Goal: Task Accomplishment & Management: Complete application form

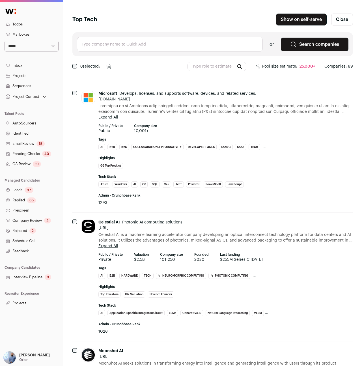
click at [193, 43] on input "text" at bounding box center [170, 44] width 186 height 15
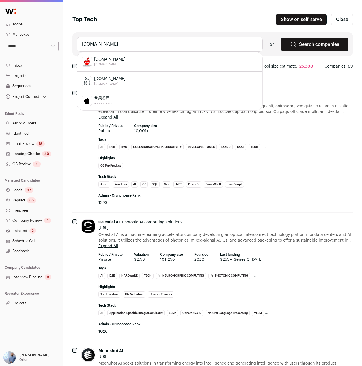
click at [161, 77] on div "[DOMAIN_NAME] [DOMAIN_NAME]" at bounding box center [170, 81] width 176 height 10
type input "[DOMAIN_NAME] [DOMAIN_NAME]"
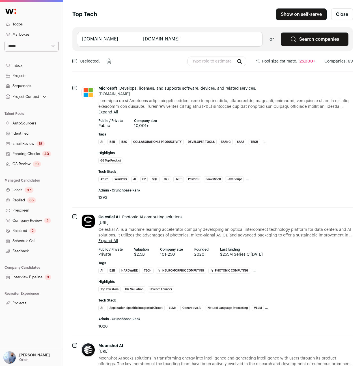
scroll to position [5, 0]
click at [170, 42] on input "StillApple.com stillapple.com" at bounding box center [170, 38] width 186 height 15
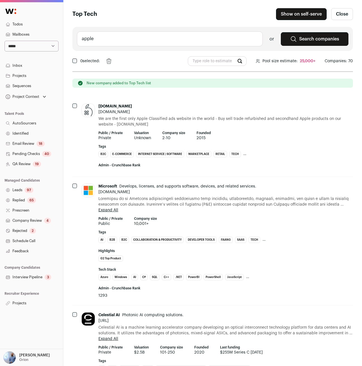
type input "apple"
click at [115, 63] on icon "Remove" at bounding box center [116, 61] width 7 height 9
click at [135, 40] on input "apple" at bounding box center [170, 38] width 186 height 15
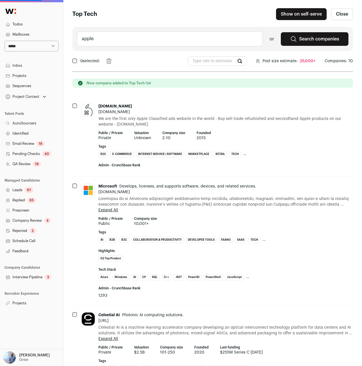
click at [73, 110] on div "StillApple.com stillapple.com We are the first only Apple Classified ads websit…" at bounding box center [212, 137] width 280 height 80
click at [74, 107] on div "StillApple.com stillapple.com We are the first only Apple Classified ads websit…" at bounding box center [212, 137] width 280 height 80
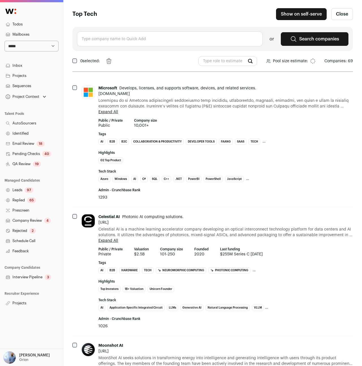
scroll to position [0, 0]
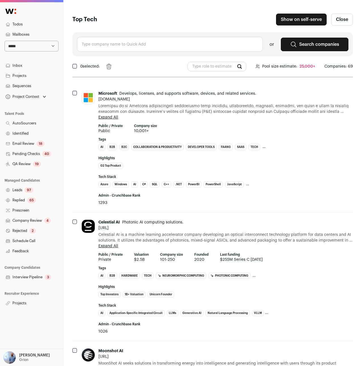
click at [110, 33] on div "or Search companies" at bounding box center [212, 44] width 280 height 24
click at [107, 41] on input "text" at bounding box center [170, 44] width 186 height 15
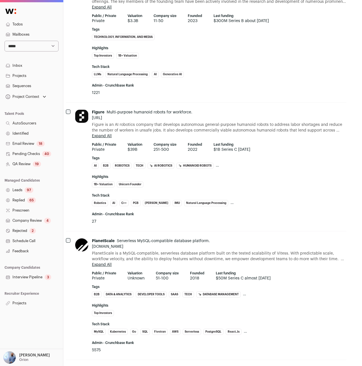
scroll to position [0, 7]
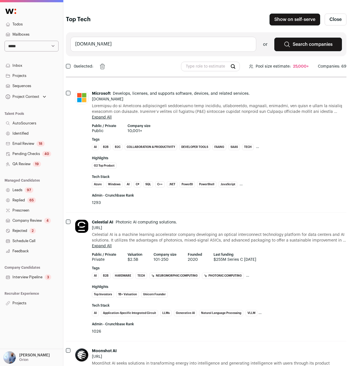
click at [131, 40] on input "[DOMAIN_NAME]" at bounding box center [163, 44] width 186 height 15
type input ".com"
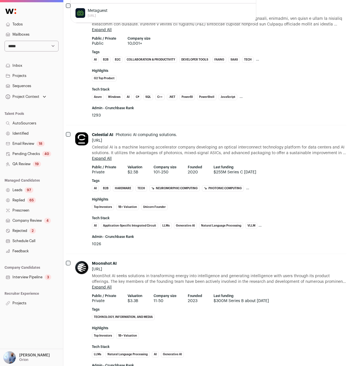
scroll to position [96, 7]
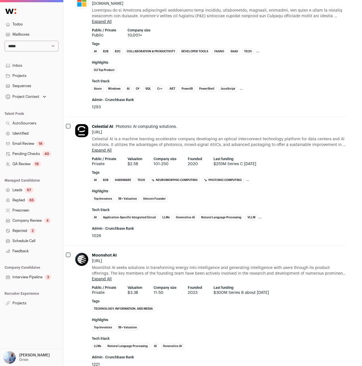
type input "meta"
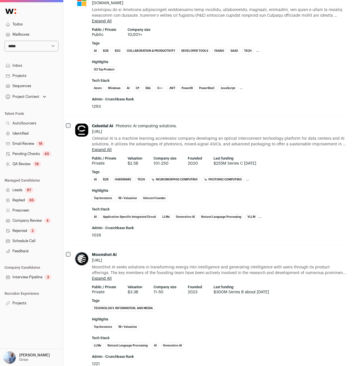
scroll to position [0, 7]
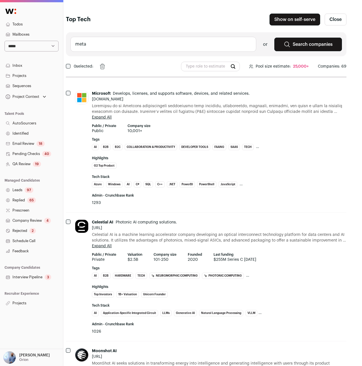
click at [100, 43] on input "meta" at bounding box center [163, 44] width 186 height 15
click at [135, 33] on div "uber Uber for Business uber.com uber uber.com Uber Health uberhealth.com Uber F…" at bounding box center [206, 44] width 280 height 24
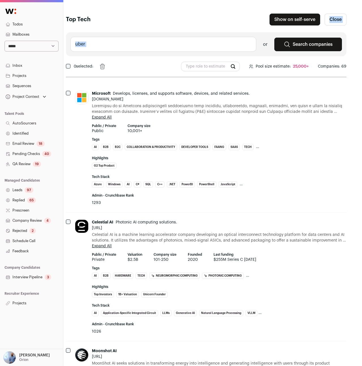
click at [135, 33] on div "uber Uber for Business uber.com uber uber.com Uber Health uberhealth.com Uber F…" at bounding box center [206, 44] width 280 height 24
click at [128, 42] on input "uber" at bounding box center [163, 44] width 186 height 15
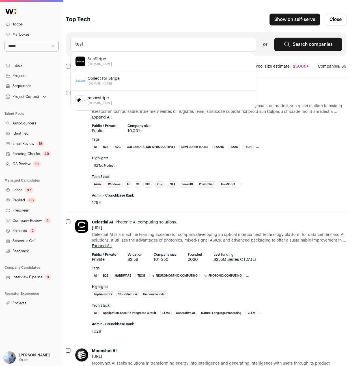
type input "tesla"
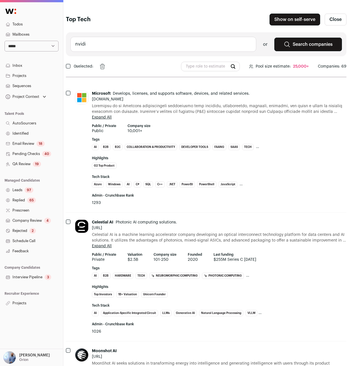
type input "nvidia"
type input "s"
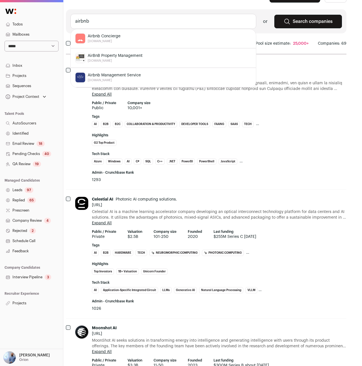
scroll to position [35, 7]
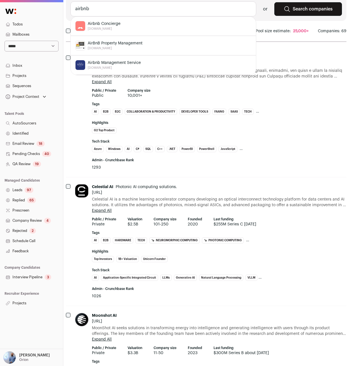
type input "airbnb"
click at [131, 116] on ul "AI B2B B2C Collaboration & Productivity Developer Tools FAANG SaaS Tech Top Tech" at bounding box center [177, 113] width 170 height 8
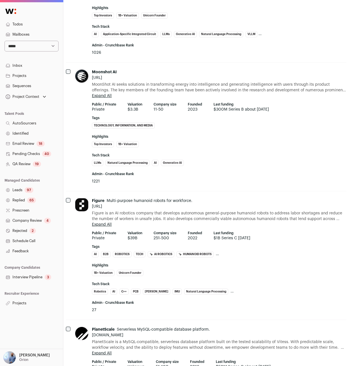
scroll to position [0, 7]
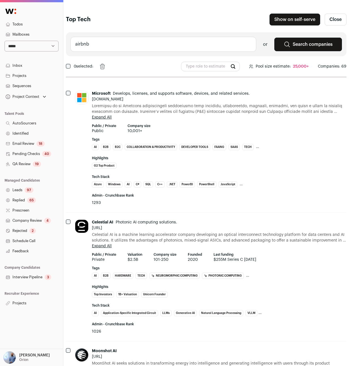
click at [169, 37] on input "airbnb" at bounding box center [163, 44] width 186 height 15
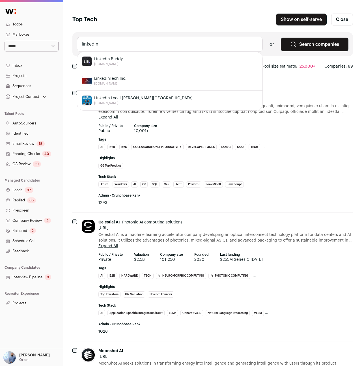
scroll to position [0, 0]
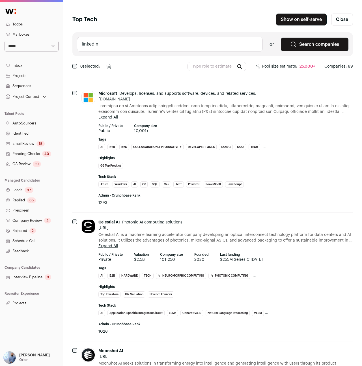
click at [179, 46] on input "linkedin" at bounding box center [170, 44] width 186 height 15
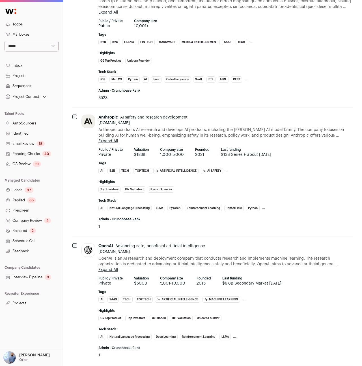
scroll to position [8555, 0]
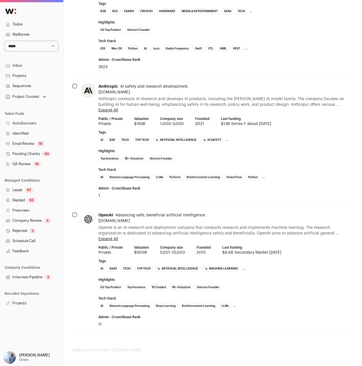
type input "linkedin.com"
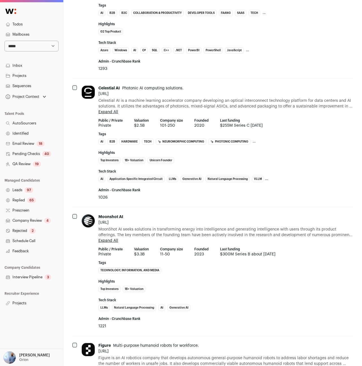
scroll to position [0, 0]
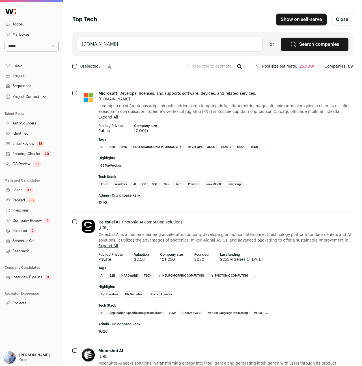
click at [135, 46] on input "linkedin.com" at bounding box center [170, 44] width 186 height 15
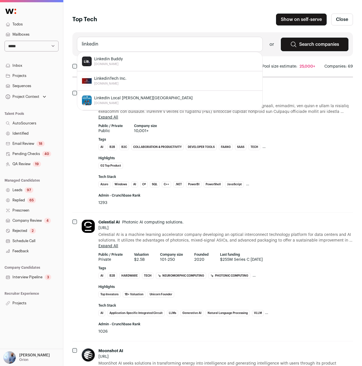
click at [150, 43] on input "linkedin" at bounding box center [170, 44] width 186 height 15
type input "linkedin"
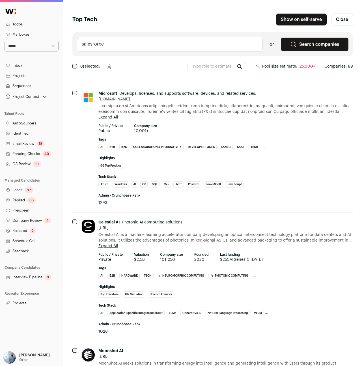
click at [170, 66] on div "0 selected:" at bounding box center [212, 67] width 280 height 14
click at [138, 41] on input "salesforce" at bounding box center [170, 44] width 186 height 15
click at [138, 41] on input "together.ai" at bounding box center [170, 44] width 186 height 15
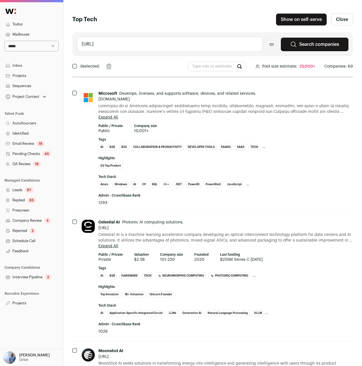
click at [138, 41] on input "together.ai" at bounding box center [170, 44] width 186 height 15
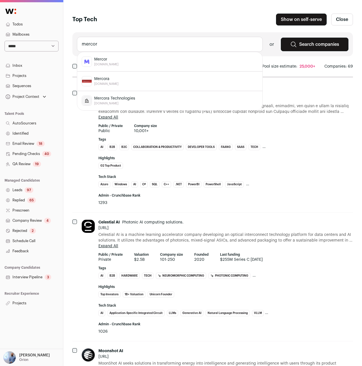
click at [122, 54] on li "Mercor mercor.com" at bounding box center [169, 62] width 185 height 20
type input "Mercor mercor.com"
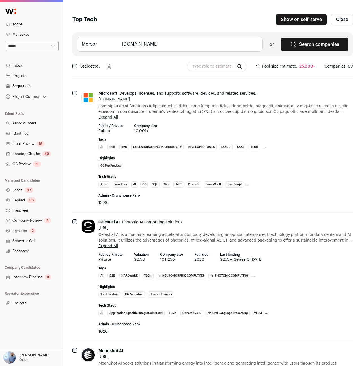
click at [181, 48] on input "Mercor mercor.com" at bounding box center [170, 44] width 186 height 15
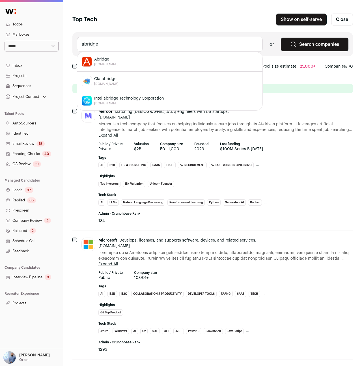
click at [139, 55] on li "Abridge abridge.com" at bounding box center [169, 62] width 185 height 20
type input "Abridge abridge.com"
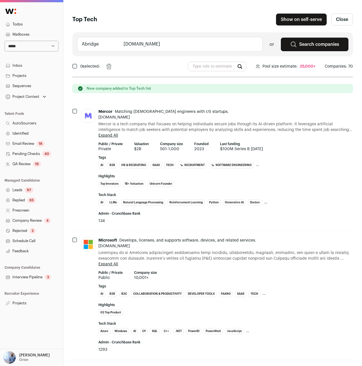
click at [162, 41] on input "Abridge abridge.com" at bounding box center [170, 44] width 186 height 15
type input "f"
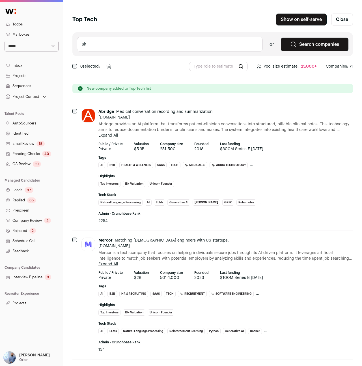
type input "s"
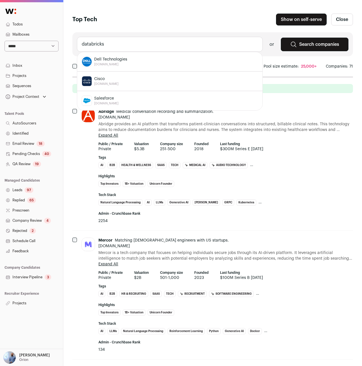
type input "databricks"
click at [152, 19] on header "Top Tech Show on self-serve Publishing the list will make it available to all r…" at bounding box center [212, 20] width 280 height 12
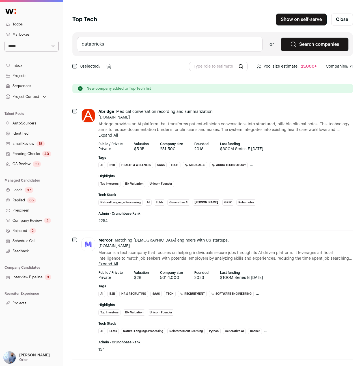
click at [148, 43] on input "databricks" at bounding box center [170, 44] width 186 height 15
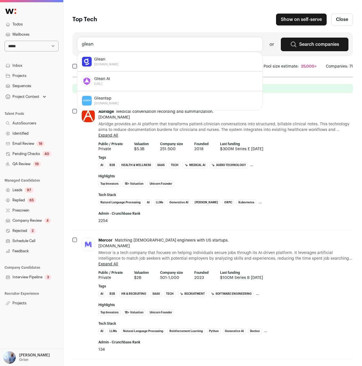
click at [122, 59] on div "Glean glean.com" at bounding box center [170, 62] width 176 height 10
type input "Glean glean.com"
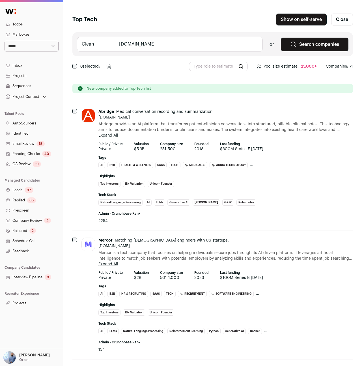
click at [142, 44] on input "Glean glean.com" at bounding box center [170, 44] width 186 height 15
type input "h"
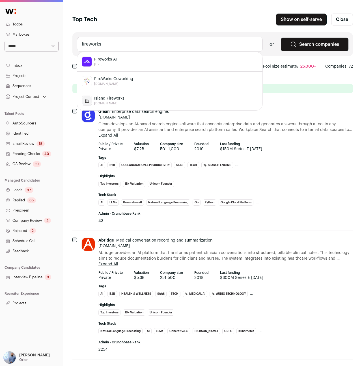
click at [129, 59] on div "Fireworks AI fireworks.ai" at bounding box center [170, 62] width 176 height 10
type input "Fireworks AI fireworks.ai"
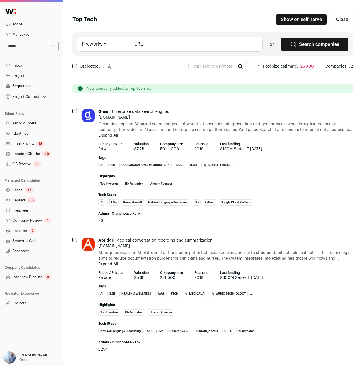
click at [152, 42] on input "Fireworks AI fireworks.ai" at bounding box center [170, 44] width 186 height 15
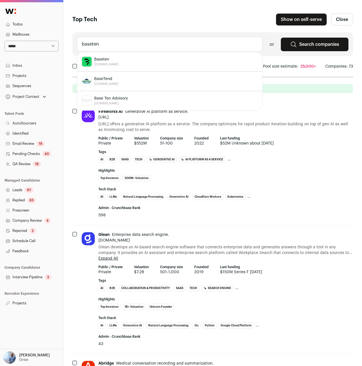
click at [143, 57] on div "Baseten baseten.co" at bounding box center [170, 62] width 176 height 10
type input "Baseten baseten.co"
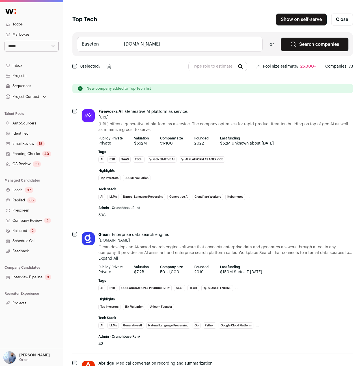
click at [155, 45] on input "Baseten baseten.co" at bounding box center [170, 44] width 186 height 15
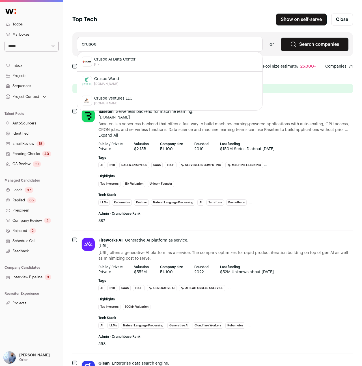
click at [147, 58] on div "Crusoe AI Data Center crusoe.ai" at bounding box center [170, 62] width 176 height 10
type input "Crusoe AI Data Center crusoe.ai"
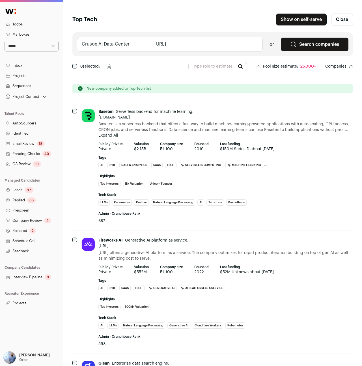
click at [145, 47] on input "Crusoe AI Data Center crusoe.ai" at bounding box center [170, 44] width 186 height 15
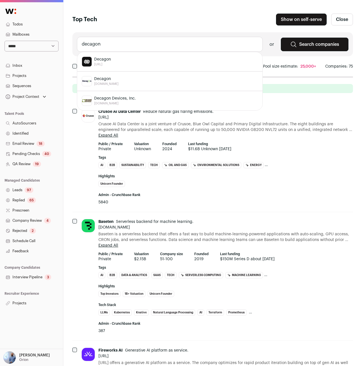
click at [120, 60] on div "Decagon decagon.ai" at bounding box center [170, 62] width 176 height 10
type input "Decagon decagon.ai"
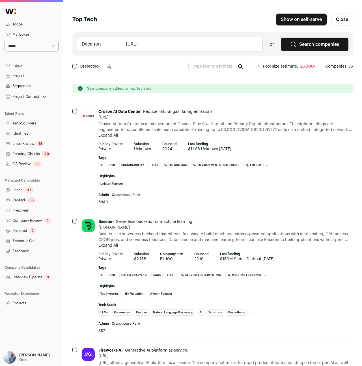
click at [141, 43] on input "Decagon decagon.ai" at bounding box center [170, 44] width 186 height 15
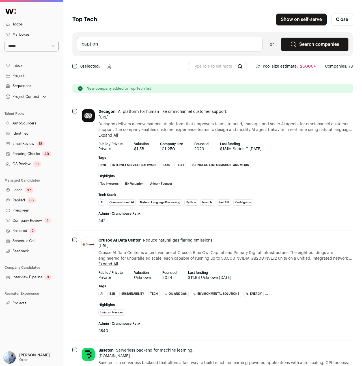
type input "captions"
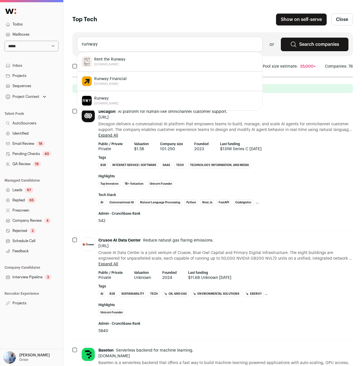
type input "runway"
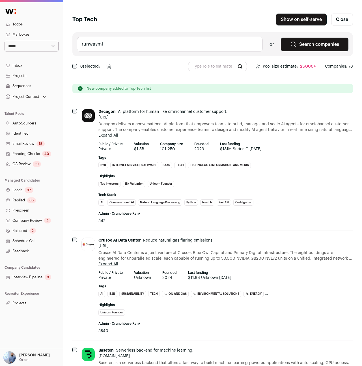
type input "runwayml"
click at [145, 36] on div "runwayml No items found or Search companies" at bounding box center [212, 44] width 280 height 24
click at [140, 44] on input "runwayml" at bounding box center [170, 44] width 186 height 15
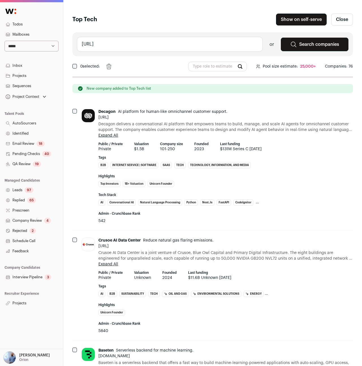
click at [140, 49] on input "scale.ai" at bounding box center [170, 44] width 186 height 15
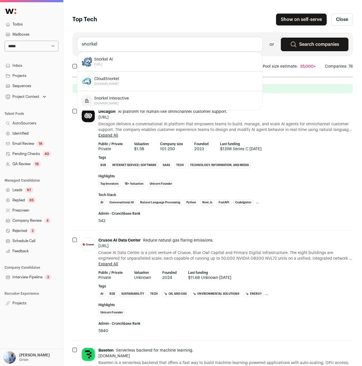
click at [125, 53] on li "Snorkel AI snorkel.ai" at bounding box center [169, 62] width 185 height 20
type input "Snorkel AI snorkel.ai"
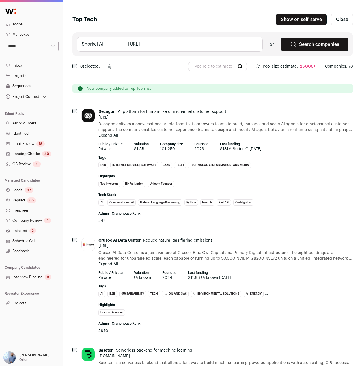
click at [125, 42] on input "Snorkel AI snorkel.ai" at bounding box center [170, 44] width 186 height 15
click at [125, 42] on input "scal" at bounding box center [170, 44] width 186 height 15
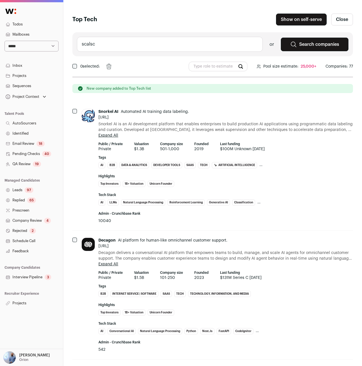
click at [90, 43] on input "scalsc" at bounding box center [170, 44] width 186 height 15
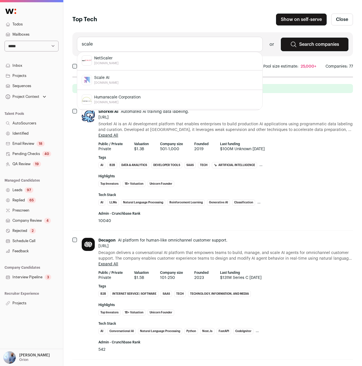
scroll to position [44, 0]
click at [104, 79] on span "[DOMAIN_NAME]" at bounding box center [106, 79] width 24 height 5
type input "Scale AI scale.com"
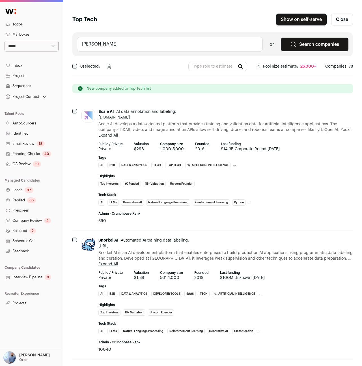
click at [141, 45] on input "hudson" at bounding box center [170, 44] width 186 height 15
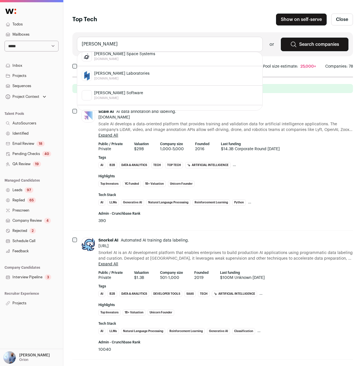
scroll to position [0, 0]
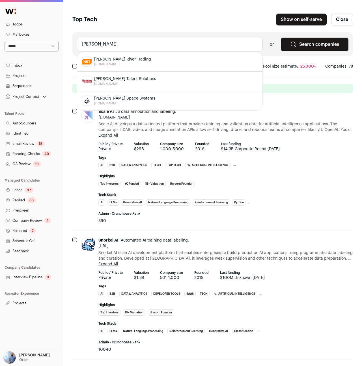
click at [138, 62] on div "Hudson River Trading hudsonrivertrading.com" at bounding box center [170, 62] width 176 height 10
type input "Hudson River Trading hudsonrivertrading.com"
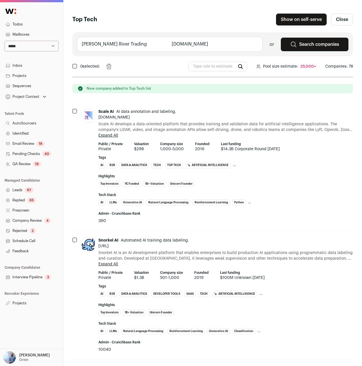
click at [144, 46] on input "Hudson River Trading hudsonrivertrading.com" at bounding box center [170, 44] width 186 height 15
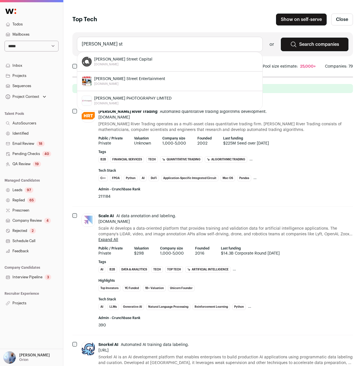
click at [133, 64] on div "Jane Street Capital janestreet.com" at bounding box center [170, 62] width 176 height 10
type input "Jane Street Capital janestreet.com"
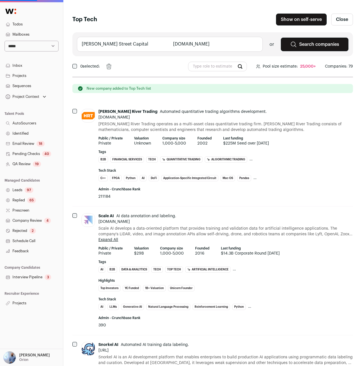
click at [168, 44] on input "Jane Street Capital janestreet.com" at bounding box center [170, 44] width 186 height 15
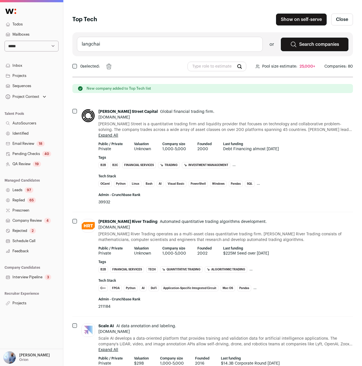
type input "langchain"
click at [155, 43] on input "langchain" at bounding box center [170, 44] width 186 height 15
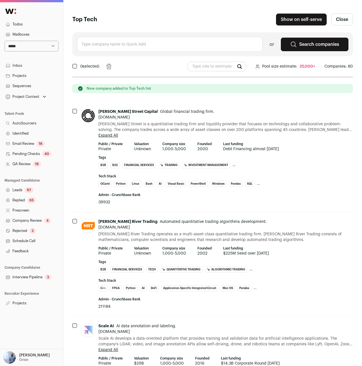
click at [158, 46] on input "text" at bounding box center [170, 44] width 186 height 15
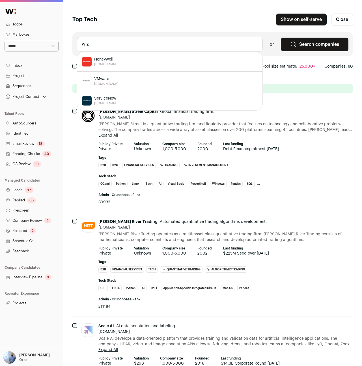
click at [179, 39] on input "wiz" at bounding box center [170, 44] width 186 height 15
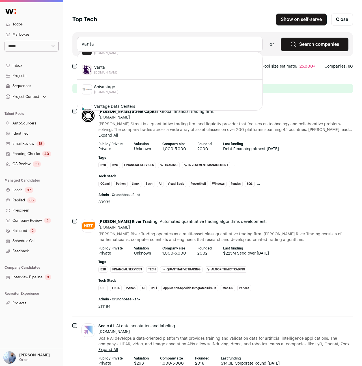
click at [161, 71] on div "Vanta vanta.com" at bounding box center [170, 70] width 176 height 10
type input "Vanta vanta.com"
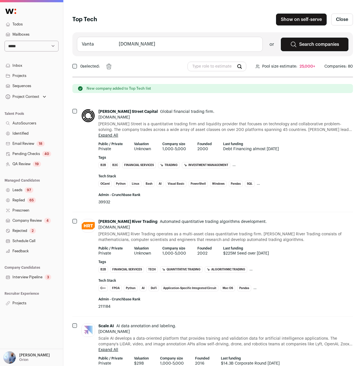
click at [189, 46] on input "Vanta vanta.com" at bounding box center [170, 44] width 186 height 15
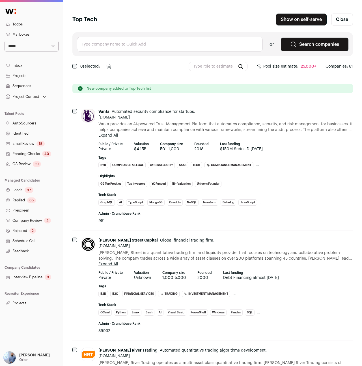
click at [21, 357] on p "Orion" at bounding box center [23, 359] width 9 height 5
click at [27, 339] on link "Admin" at bounding box center [38, 342] width 62 height 12
click at [109, 42] on input "text" at bounding box center [170, 44] width 186 height 15
paste input "Citadel"
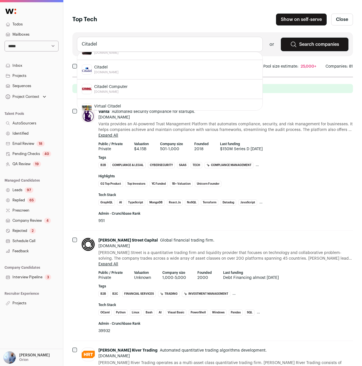
scroll to position [0, 0]
type input "Citadel"
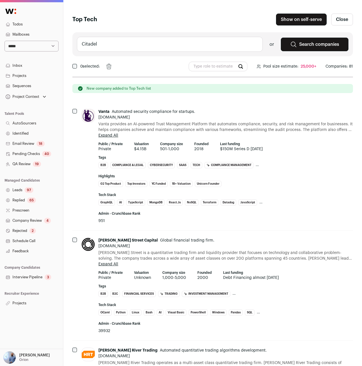
click at [252, 218] on span "951" at bounding box center [225, 221] width 254 height 6
click at [188, 41] on input "Citadel" at bounding box center [170, 44] width 186 height 15
paste input "Citadel"
type input "Citadel Securities citadelsecurities.com"
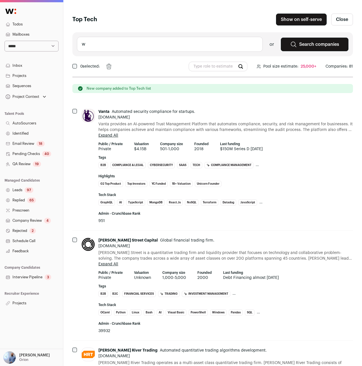
click at [183, 45] on input "w" at bounding box center [170, 44] width 186 height 15
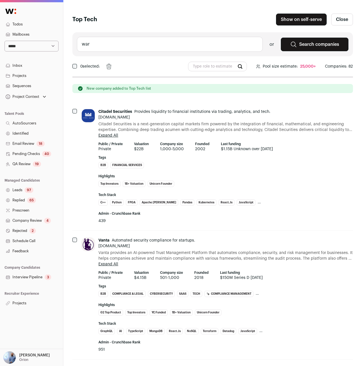
click at [102, 47] on input "war" at bounding box center [170, 44] width 186 height 15
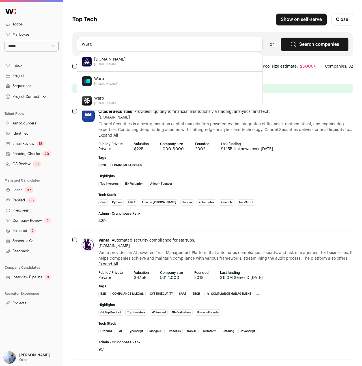
click at [131, 79] on div "Warp warp.dev" at bounding box center [170, 81] width 176 height 10
type input "Warp warp.dev"
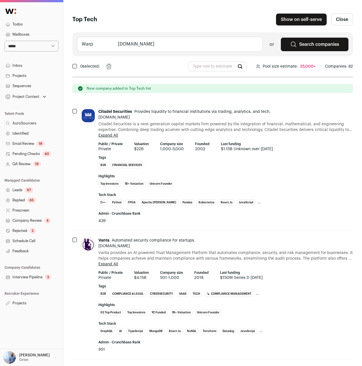
click at [163, 45] on input "Warp warp.dev" at bounding box center [170, 44] width 186 height 15
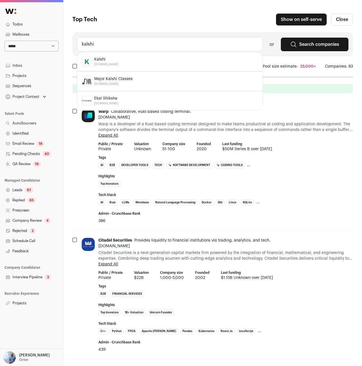
click at [131, 59] on div "Kalshi kalshi.com" at bounding box center [170, 62] width 176 height 10
type input "Kalshi kalshi.com"
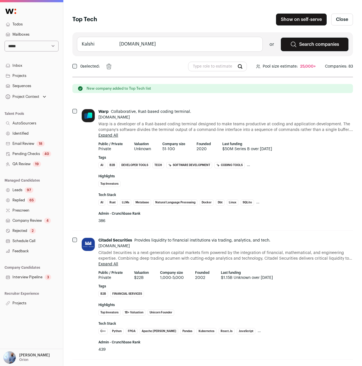
click at [158, 40] on input "Kalshi kalshi.com" at bounding box center [170, 44] width 186 height 15
type input "pol"
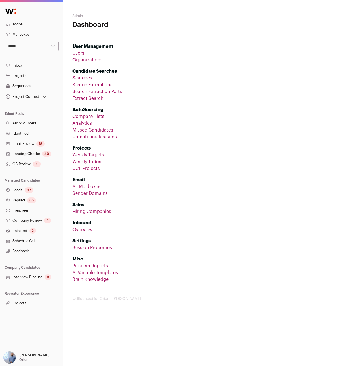
click at [98, 117] on link "Company Lists" at bounding box center [88, 116] width 32 height 5
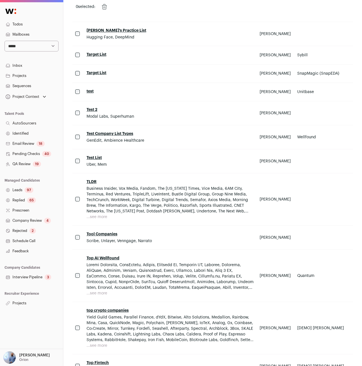
scroll to position [3658, 0]
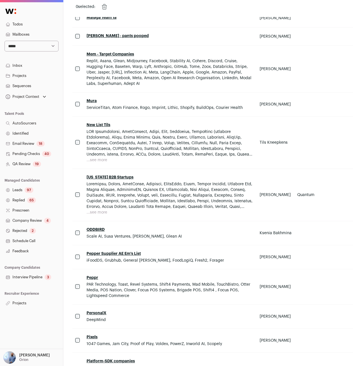
click at [127, 179] on link "New York B2B Startups" at bounding box center [109, 177] width 47 height 4
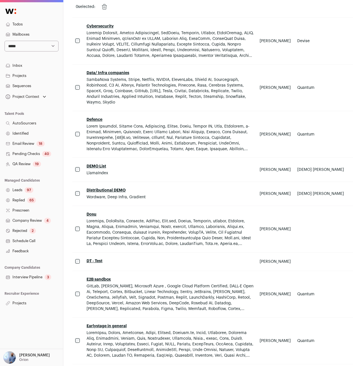
scroll to position [4715, 0]
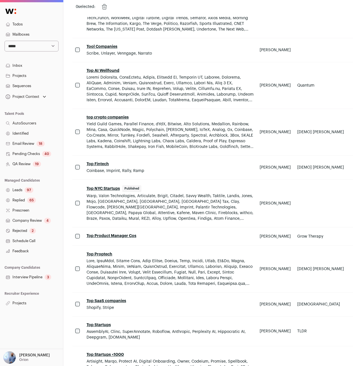
click at [123, 193] on span "Warp, Valon Technologies, Articulate, Brigit, Citadel, Savvy Wealth, Taktile, L…" at bounding box center [169, 207] width 167 height 28
click at [142, 193] on span "Warp, Valon Technologies, Articulate, Brigit, Citadel, Savvy Wealth, Taktile, L…" at bounding box center [169, 207] width 167 height 28
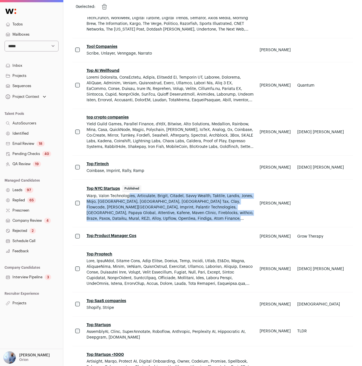
click at [142, 193] on span "Warp, Valon Technologies, Articulate, Brigit, Citadel, Savvy Wealth, Taktile, L…" at bounding box center [169, 207] width 167 height 28
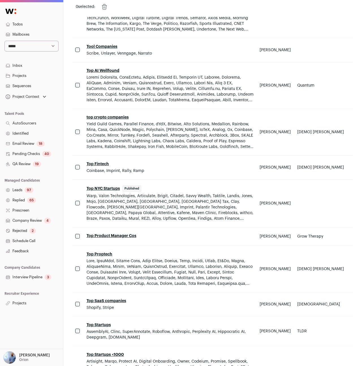
click at [173, 193] on span "Warp, Valon Technologies, Articulate, Brigit, Citadel, Savvy Wealth, Taktile, L…" at bounding box center [169, 207] width 167 height 28
copy span "Citadel"
click at [129, 208] on span "Warp, Valon Technologies, Articulate, Brigit, Citadel, Savvy Wealth, Taktile, L…" at bounding box center [169, 207] width 167 height 28
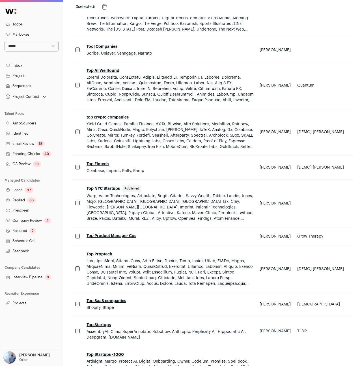
click at [156, 208] on span "Warp, Valon Technologies, Articulate, Brigit, Citadel, Savvy Wealth, Taktile, L…" at bounding box center [169, 207] width 167 height 28
click at [163, 214] on span "Warp, Valon Technologies, Articulate, Brigit, Citadel, Savvy Wealth, Taktile, L…" at bounding box center [169, 207] width 167 height 28
click at [228, 213] on span "Warp, Valon Technologies, Articulate, Brigit, Citadel, Savvy Wealth, Taktile, L…" at bounding box center [169, 207] width 167 height 28
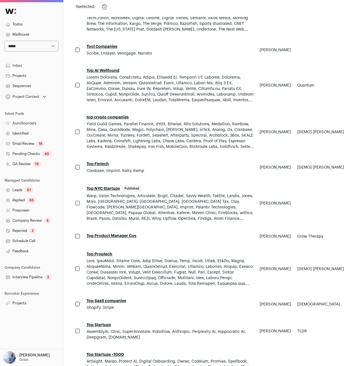
click at [228, 213] on span "Warp, Valon Technologies, Articulate, Brigit, Citadel, Savvy Wealth, Taktile, L…" at bounding box center [169, 207] width 167 height 28
copy span "ConsenSys"
click at [103, 187] on link "Top NYC Startups" at bounding box center [102, 189] width 33 height 4
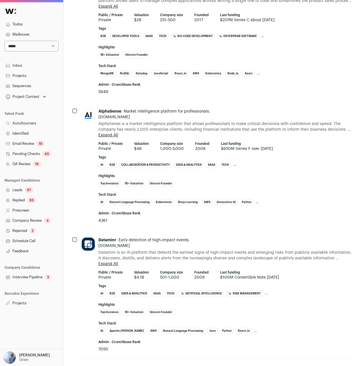
scroll to position [4480, 0]
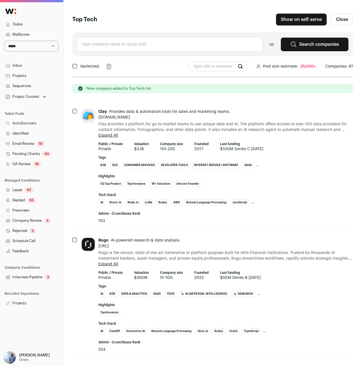
click at [157, 49] on input "text" at bounding box center [170, 44] width 186 height 15
type input "brex"
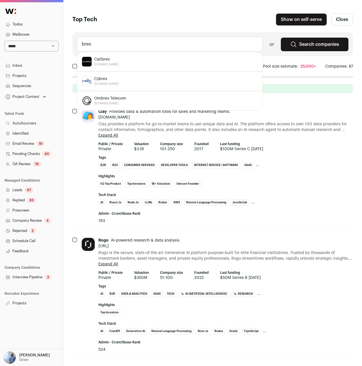
click at [111, 47] on input "brex" at bounding box center [170, 44] width 186 height 15
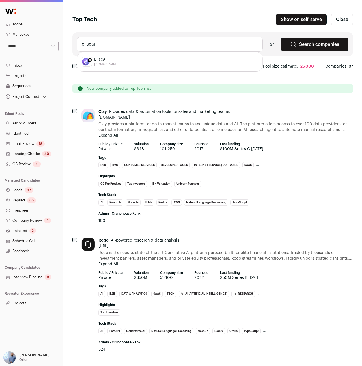
click at [104, 59] on span "EliseAI" at bounding box center [106, 60] width 24 height 6
type input "EliseAI eliseai.com"
click at [142, 43] on input "EliseAI eliseai.com" at bounding box center [170, 44] width 186 height 15
click at [142, 43] on input "p" at bounding box center [170, 44] width 186 height 15
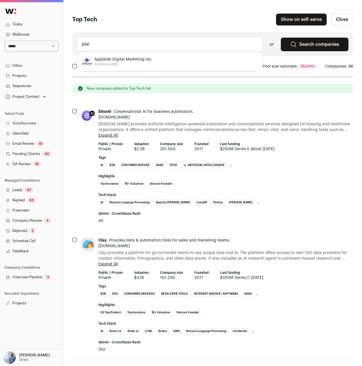
type input "plaid"
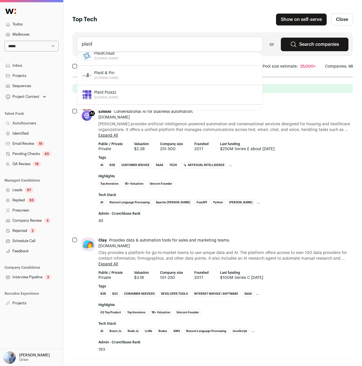
scroll to position [127, 0]
click at [108, 37] on input "plaid" at bounding box center [170, 44] width 186 height 15
click at [103, 47] on input "plaid" at bounding box center [170, 44] width 186 height 15
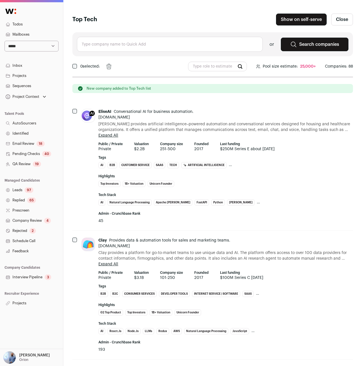
click at [198, 38] on input "text" at bounding box center [170, 44] width 186 height 15
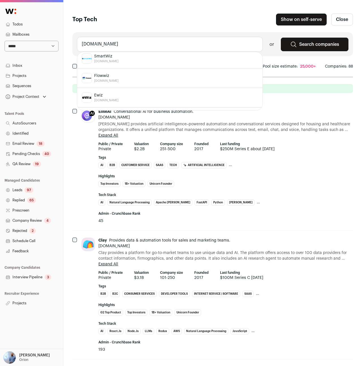
scroll to position [0, 0]
click at [131, 81] on div "Wiz wiz.io" at bounding box center [170, 81] width 176 height 10
type input "Wiz wiz.io"
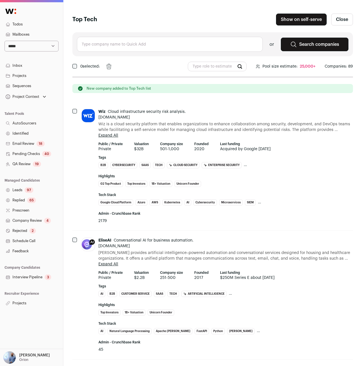
click at [153, 37] on input "text" at bounding box center [170, 44] width 186 height 15
click at [122, 59] on div "Inflection AI inflection.ai" at bounding box center [170, 62] width 176 height 10
type input "Inflection AI inflection.ai"
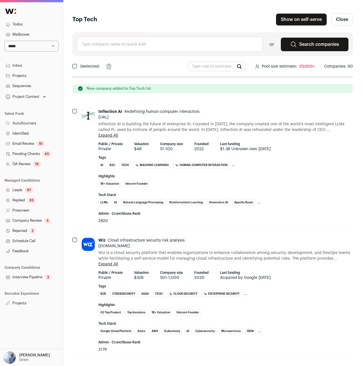
click at [155, 47] on input "text" at bounding box center [170, 44] width 186 height 15
click at [127, 47] on input "baseten" at bounding box center [170, 44] width 186 height 15
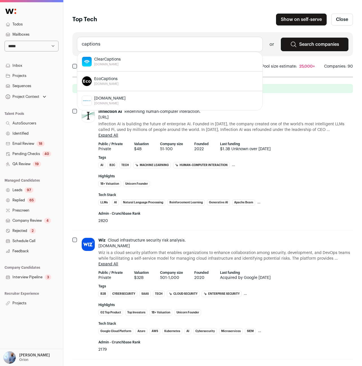
type input "captions"
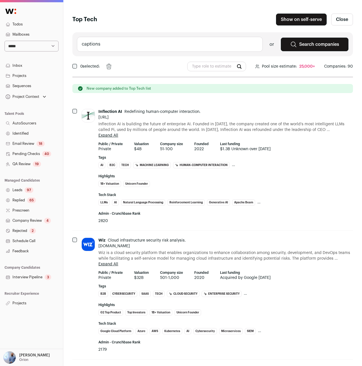
click at [156, 48] on input "captions" at bounding box center [170, 44] width 186 height 15
click at [166, 47] on input "cohere" at bounding box center [170, 44] width 186 height 15
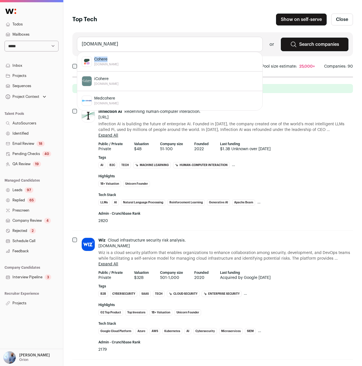
click at [177, 57] on li "Cohere cohere.com" at bounding box center [169, 62] width 185 height 20
type input "Cohere cohere.com"
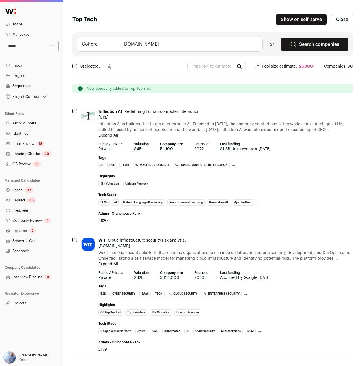
click at [159, 40] on input "Cohere cohere.com" at bounding box center [170, 44] width 186 height 15
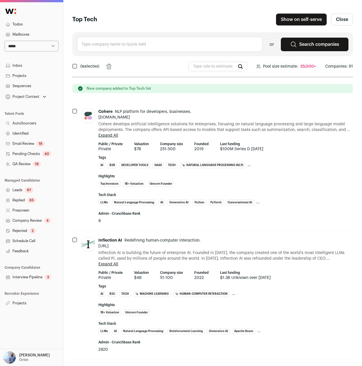
click at [159, 40] on input "text" at bounding box center [170, 44] width 186 height 15
click at [124, 48] on input "elevenlabs" at bounding box center [170, 44] width 186 height 15
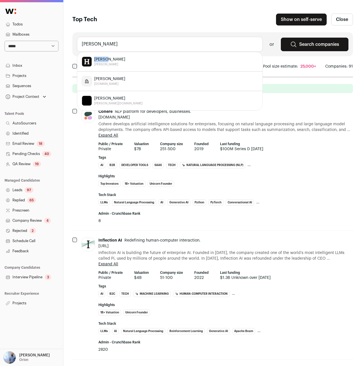
click at [118, 57] on div "Harvey harvey.ai" at bounding box center [170, 62] width 176 height 10
type input "Harvey harvey.ai"
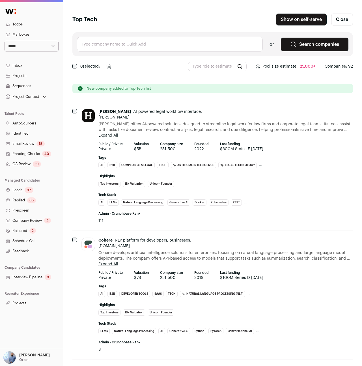
click at [146, 45] on input "text" at bounding box center [170, 44] width 186 height 15
click at [144, 58] on div "Mistral AI mistral.ai" at bounding box center [170, 62] width 176 height 10
type input "Mistral AI mistral.ai"
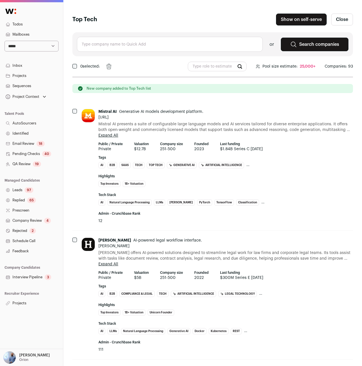
click at [119, 41] on input "text" at bounding box center [170, 44] width 186 height 15
click at [114, 44] on input "vanevar" at bounding box center [170, 44] width 186 height 15
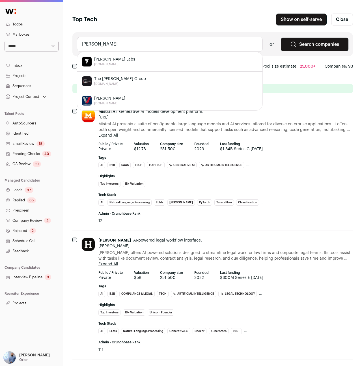
click at [111, 60] on span "[PERSON_NAME] Labs" at bounding box center [114, 60] width 41 height 6
type input "Vannevar Labs vannevarlabs.com"
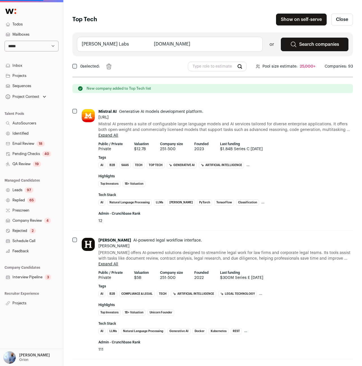
click at [157, 48] on input "Vannevar Labs vannevarlabs.com" at bounding box center [170, 44] width 186 height 15
click at [149, 47] on input "Vannevar Labs vannevarlabs.com" at bounding box center [170, 44] width 186 height 15
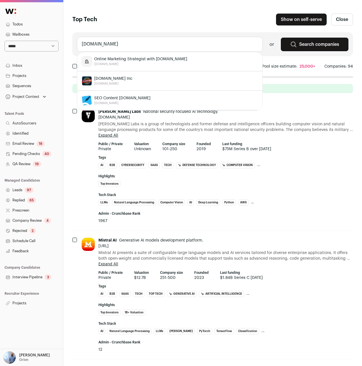
scroll to position [39, 0]
click at [135, 61] on div "Writer writer.com" at bounding box center [170, 61] width 176 height 10
type input "Writer writer.com"
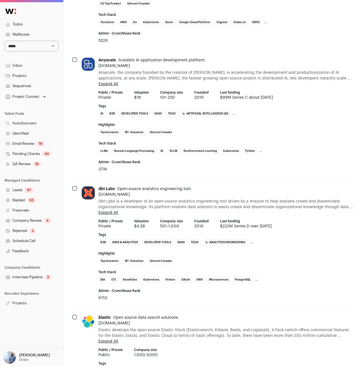
scroll to position [8954, 0]
click at [341, 70] on span "Anyscale, the company founded by the creators of [PERSON_NAME], is accelerating…" at bounding box center [225, 75] width 254 height 11
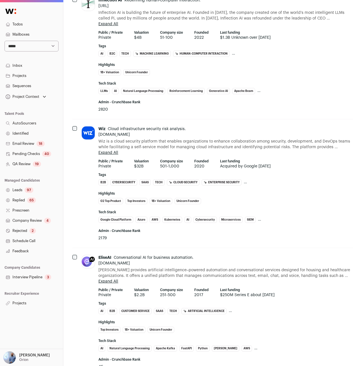
scroll to position [0, 0]
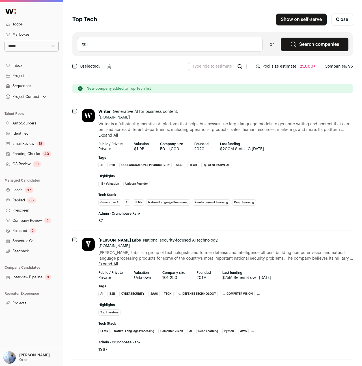
click at [185, 45] on input "xai" at bounding box center [170, 44] width 186 height 15
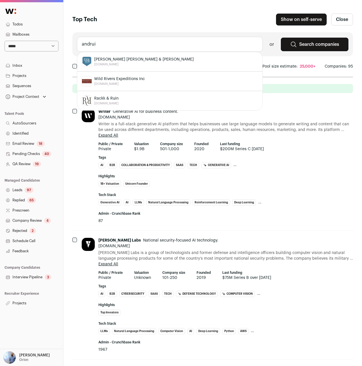
type input "andruil"
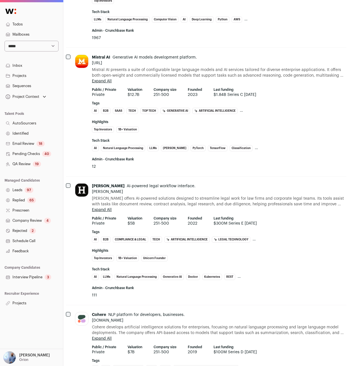
scroll to position [0, 7]
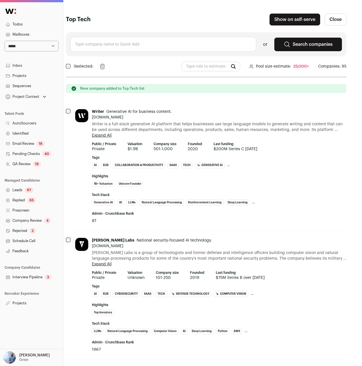
click at [166, 38] on input "text" at bounding box center [163, 44] width 186 height 15
type input "i"
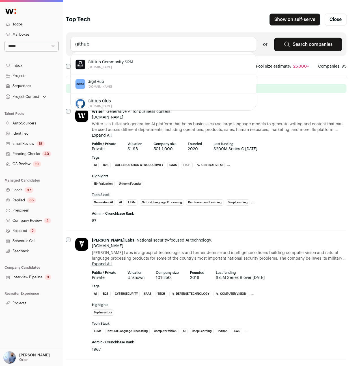
scroll to position [62, 0]
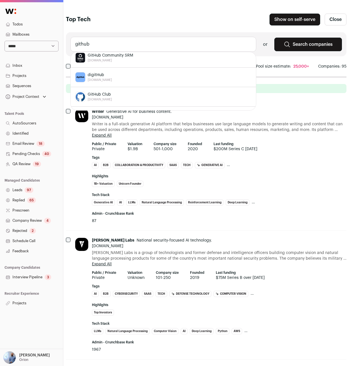
type input "github"
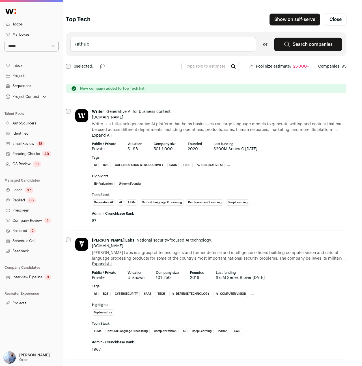
click at [164, 44] on input "github" at bounding box center [163, 44] width 186 height 15
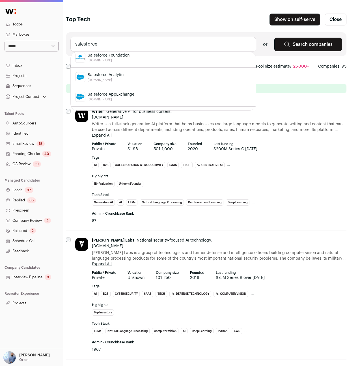
scroll to position [0, 0]
click at [129, 65] on div "Salesforce [DOMAIN_NAME]" at bounding box center [163, 62] width 176 height 10
type input "Salesforce [DOMAIN_NAME]"
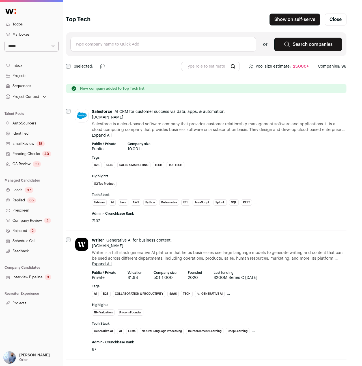
click at [180, 46] on input "text" at bounding box center [163, 44] width 186 height 15
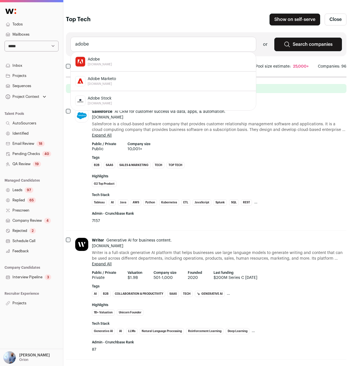
click at [118, 61] on div "Adobe adobe.com" at bounding box center [163, 62] width 176 height 10
type input "Adobe adobe.com"
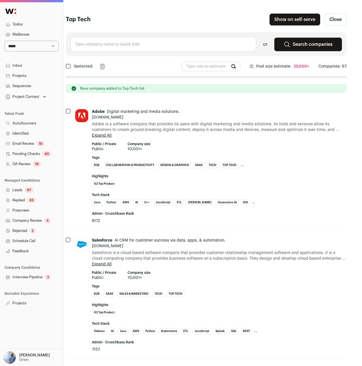
click at [171, 45] on input "text" at bounding box center [163, 44] width 186 height 15
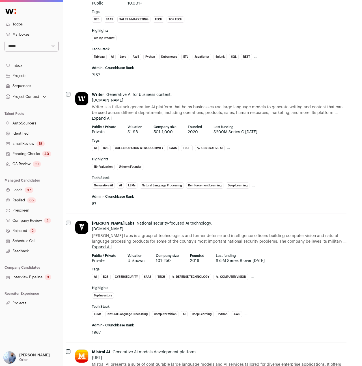
scroll to position [0, 7]
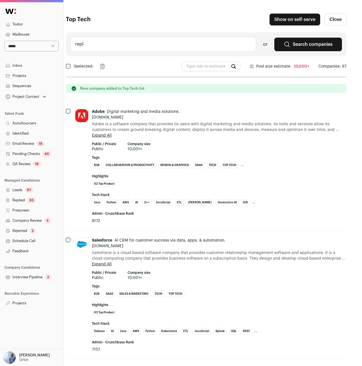
click at [117, 44] on input "repl" at bounding box center [163, 44] width 186 height 15
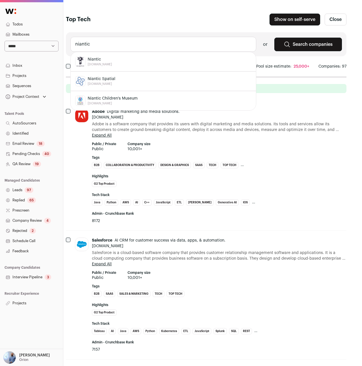
click at [117, 63] on div "Niantic nianticlabs.com" at bounding box center [163, 62] width 176 height 10
type input "Niantic nianticlabs.com"
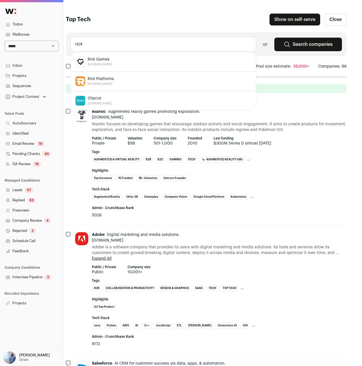
click at [162, 62] on div "Riot Games riotgames.com" at bounding box center [163, 62] width 176 height 10
type input "Riot Games riotgames.com"
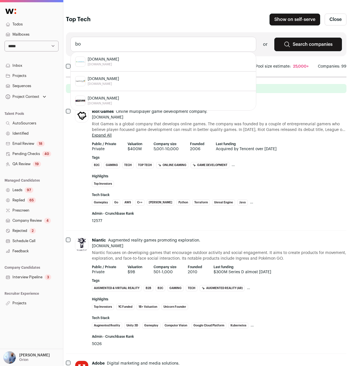
type input "b"
click at [128, 65] on div "Snapchat snapchat.com" at bounding box center [163, 62] width 176 height 10
type input "Snapchat snapchat.com"
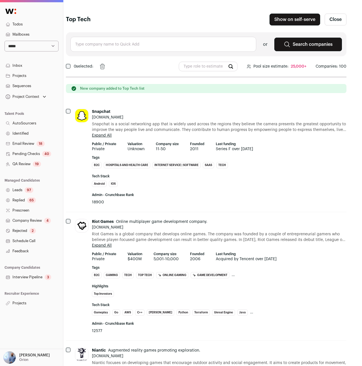
click at [129, 48] on input "text" at bounding box center [163, 44] width 186 height 15
paste input "Two Sigma"
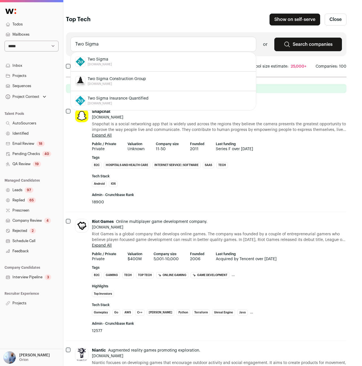
click at [124, 59] on div "Two Sigma twosigma.com" at bounding box center [163, 62] width 176 height 10
type input "Two Sigma twosigma.com"
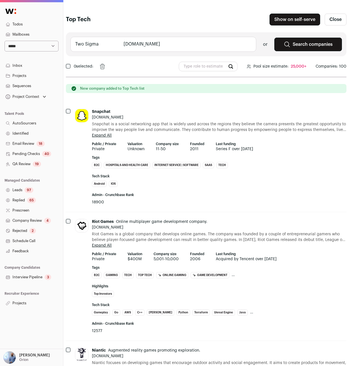
click at [167, 45] on input "Two Sigma twosigma.com" at bounding box center [163, 44] width 186 height 15
click at [165, 45] on input "de" at bounding box center [163, 44] width 186 height 15
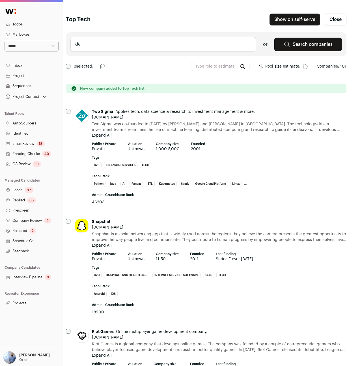
click at [117, 49] on input "de" at bounding box center [163, 44] width 186 height 15
type input "de shaw"
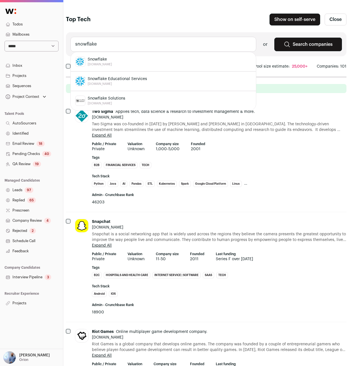
click at [118, 55] on li "Snowflake snowflake.com" at bounding box center [163, 62] width 185 height 20
type input "Snowflake snowflake.com"
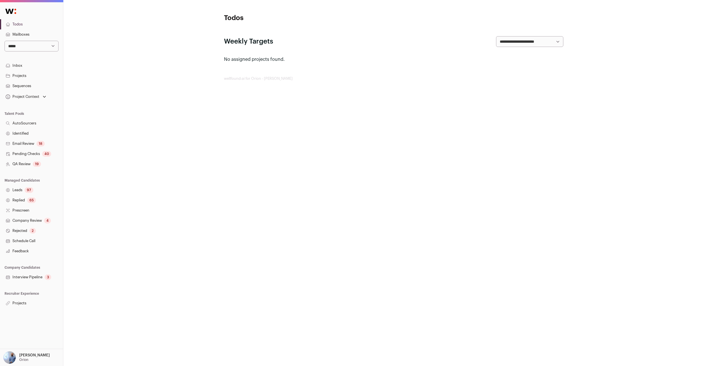
click at [24, 299] on link "Projects" at bounding box center [31, 303] width 63 height 10
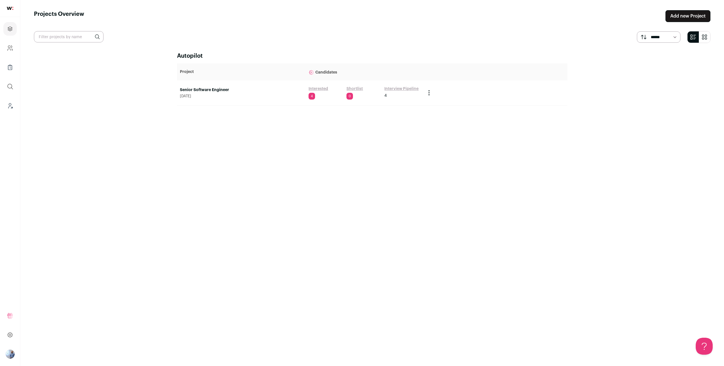
click at [184, 88] on link "Senior Software Engineer" at bounding box center [241, 90] width 123 height 6
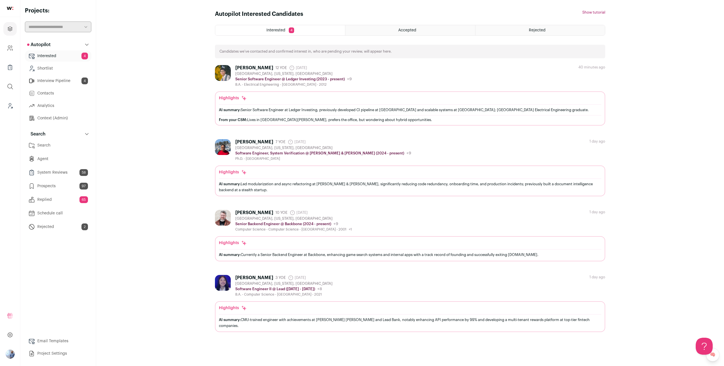
click at [59, 159] on link "Agent" at bounding box center [58, 158] width 66 height 11
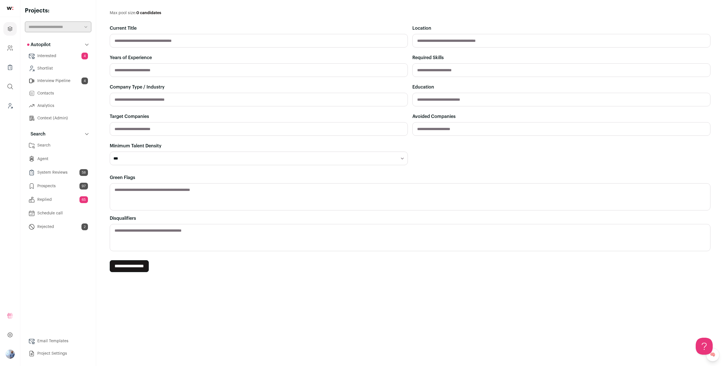
click at [185, 44] on input "text" at bounding box center [259, 41] width 298 height 14
type input "**********"
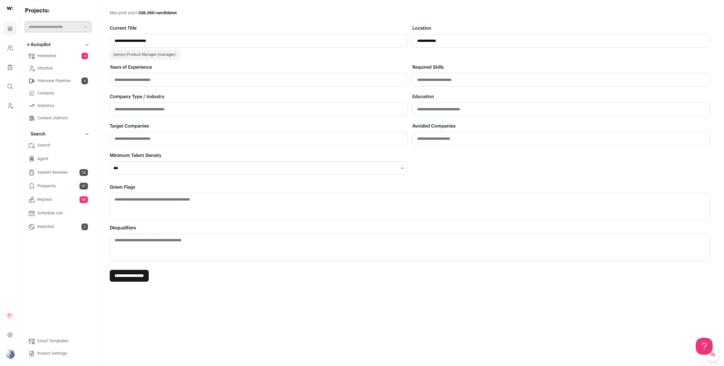
type input "**********"
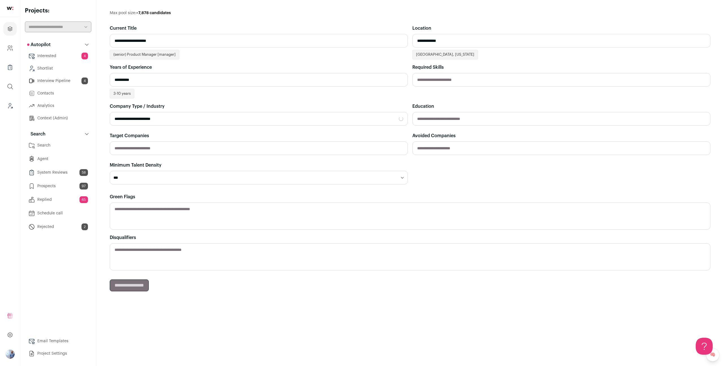
type input "**********"
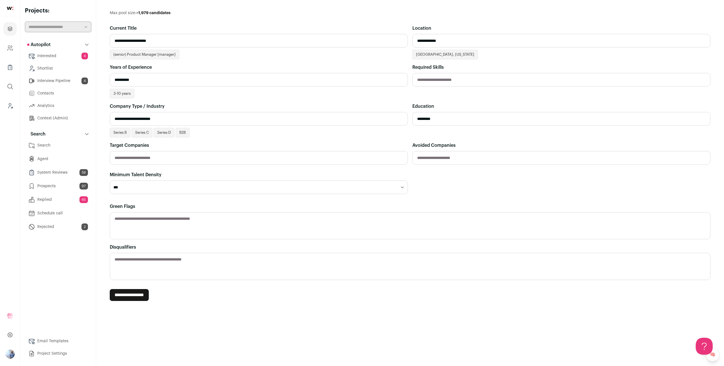
type input "*********"
type textarea "**********"
click at [141, 9] on main "**********" at bounding box center [410, 183] width 628 height 366
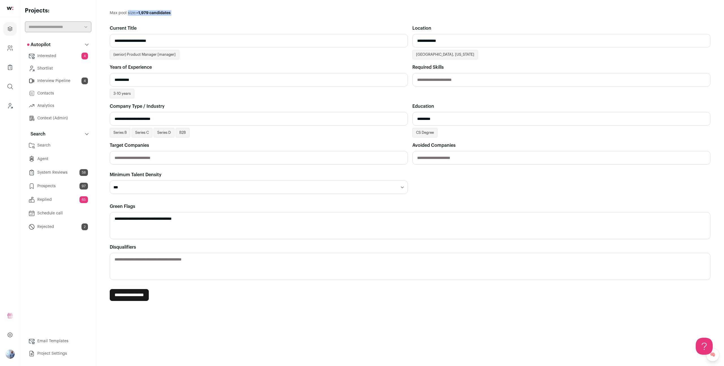
click at [141, 9] on main "**********" at bounding box center [410, 183] width 628 height 366
click at [212, 22] on div "**********" at bounding box center [410, 155] width 600 height 291
click at [445, 43] on input "**********" at bounding box center [561, 41] width 298 height 14
click at [583, 1] on main "**********" at bounding box center [410, 183] width 628 height 366
click at [200, 121] on input "**********" at bounding box center [259, 119] width 298 height 14
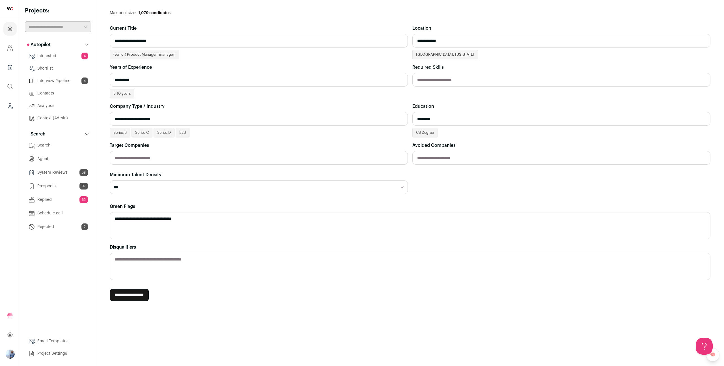
click at [176, 162] on input "text" at bounding box center [259, 158] width 298 height 14
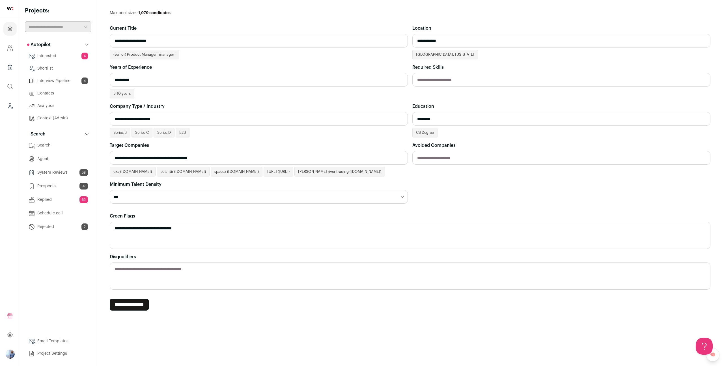
type input "**********"
click at [138, 83] on input "**********" at bounding box center [259, 80] width 298 height 14
click at [143, 118] on input "**********" at bounding box center [259, 119] width 298 height 14
click at [144, 118] on input "**********" at bounding box center [259, 119] width 298 height 14
